Goal: Task Accomplishment & Management: Manage account settings

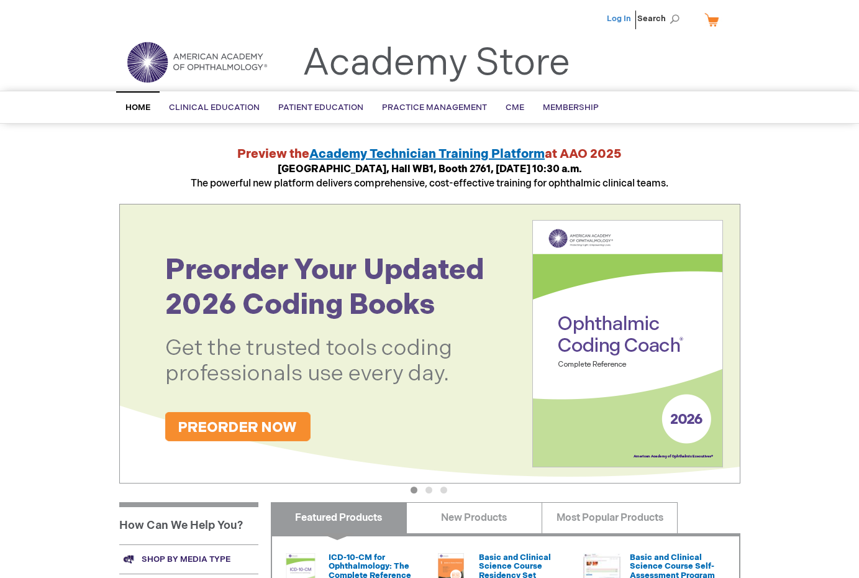
click at [615, 19] on link "Log In" at bounding box center [619, 19] width 24 height 10
click at [620, 12] on li "Log In" at bounding box center [619, 18] width 30 height 37
click at [617, 16] on link "Log In" at bounding box center [619, 19] width 24 height 10
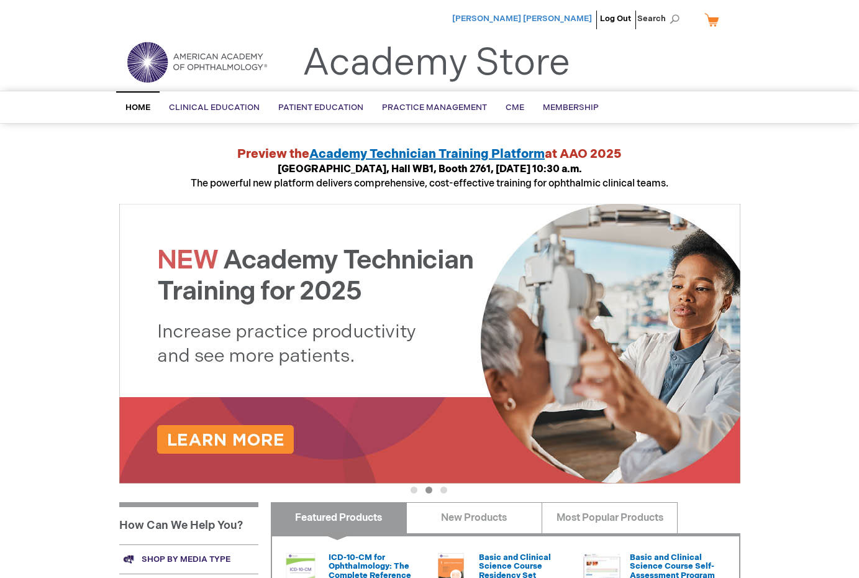
click at [562, 18] on span "[PERSON_NAME] [PERSON_NAME]" at bounding box center [522, 19] width 140 height 10
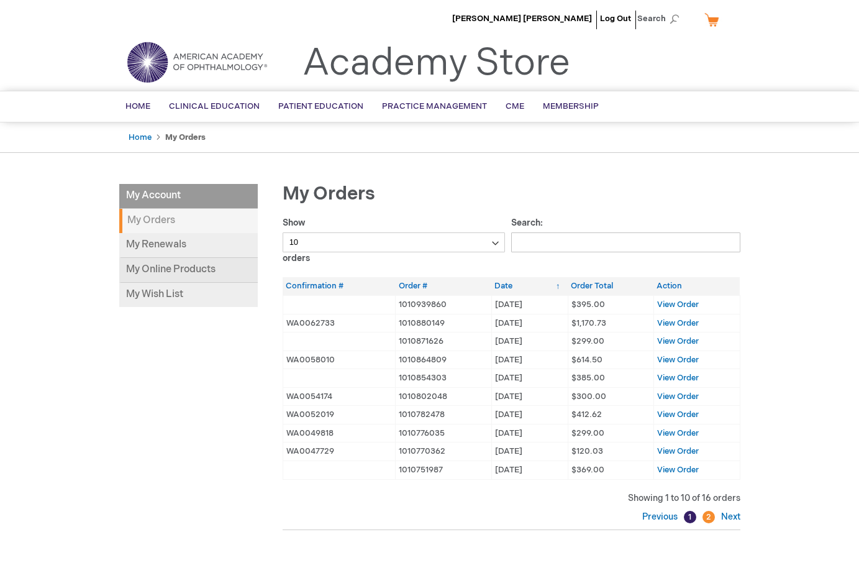
click at [172, 267] on link "My Online Products" at bounding box center [188, 270] width 139 height 25
click at [265, 17] on ul "Bracken Jensen Log Out Search" at bounding box center [430, 21] width 640 height 43
click at [199, 445] on div "My Account My Account My Orders My Renewals My Online Products My Wish List My …" at bounding box center [429, 388] width 621 height 408
click at [186, 266] on link "My Online Products" at bounding box center [188, 270] width 139 height 25
